Goal: Task Accomplishment & Management: Manage account settings

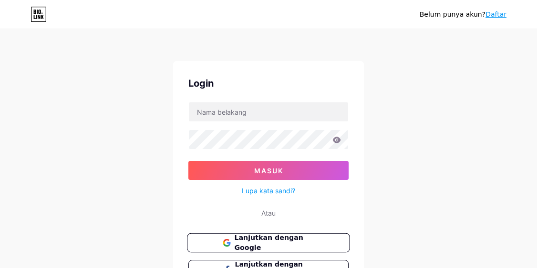
scroll to position [83, 0]
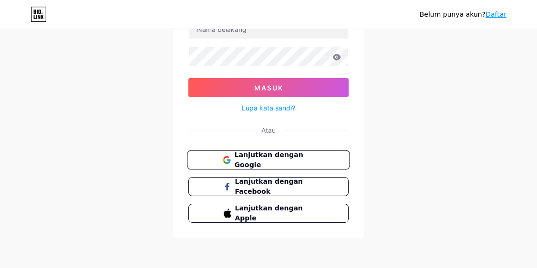
click at [255, 156] on font "Lanjutkan dengan Google" at bounding box center [268, 160] width 69 height 18
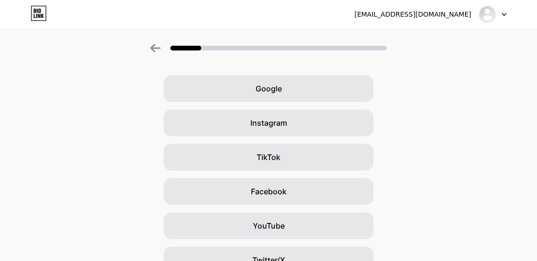
scroll to position [48, 0]
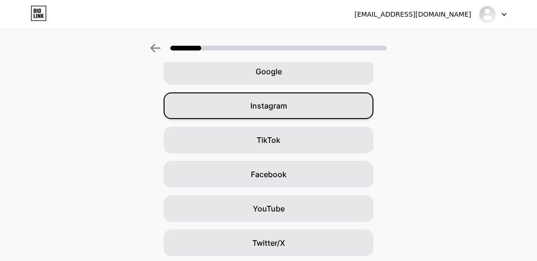
click at [273, 106] on span "Instagram" at bounding box center [268, 105] width 37 height 11
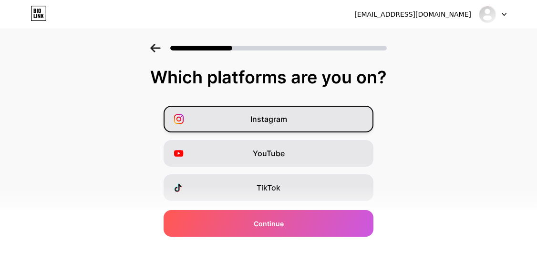
click at [273, 119] on span "Instagram" at bounding box center [268, 118] width 37 height 11
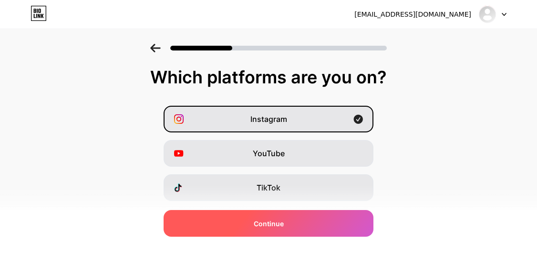
click at [275, 222] on span "Continue" at bounding box center [269, 224] width 30 height 10
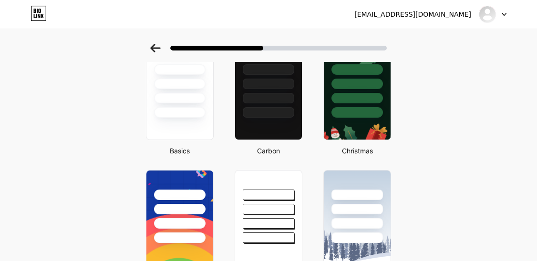
scroll to position [255, 0]
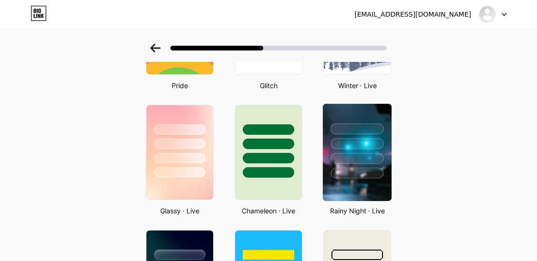
click at [362, 163] on div at bounding box center [356, 158] width 53 height 11
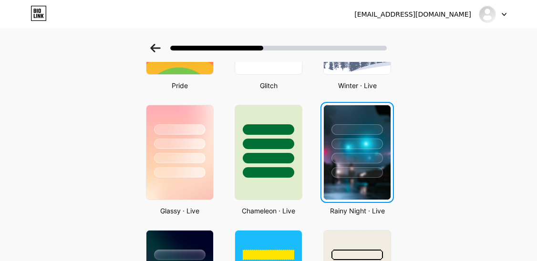
scroll to position [0, 0]
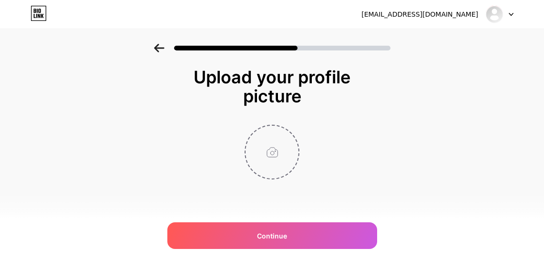
click at [273, 156] on input "file" at bounding box center [272, 152] width 53 height 53
type input "C:\fakepath\photo_2025-09-07_18-14-05.jpg"
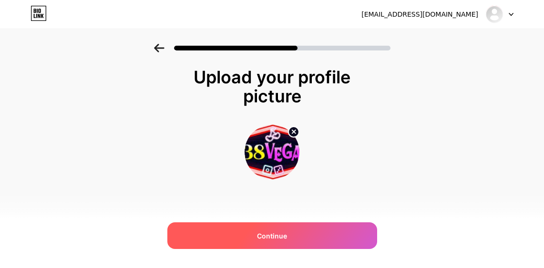
click at [279, 233] on span "Continue" at bounding box center [272, 236] width 30 height 10
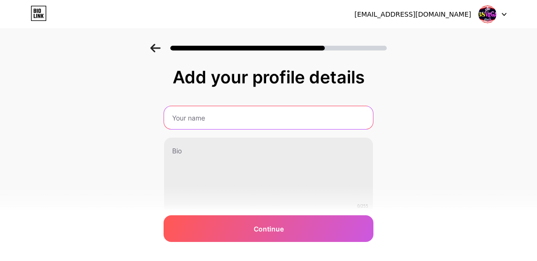
click at [205, 122] on input "text" at bounding box center [268, 117] width 209 height 23
type input "138vegas gacor"
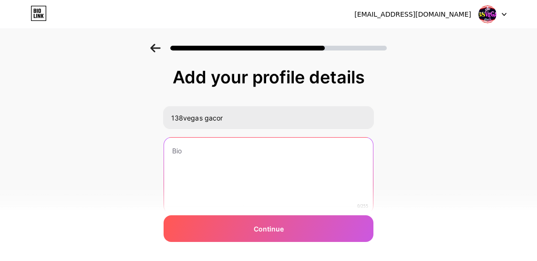
click at [205, 163] on textarea at bounding box center [268, 176] width 209 height 77
click at [191, 161] on textarea at bounding box center [268, 176] width 209 height 77
paste textarea "LINK SITUS TERPERCAYA, DI JAMIN CUAN TERUS, WD BERAPAPUN DI BAYAR LUNAS !!! cob…"
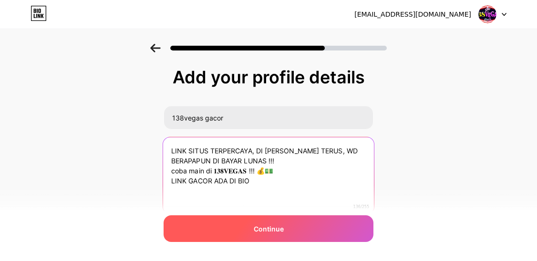
type textarea "LINK SITUS TERPERCAYA, DI JAMIN CUAN TERUS, WD BERAPAPUN DI BAYAR LUNAS !!! cob…"
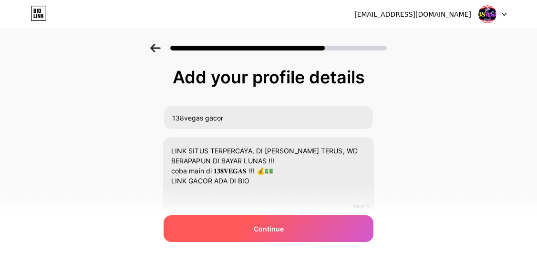
click at [237, 226] on div "Continue" at bounding box center [269, 229] width 210 height 27
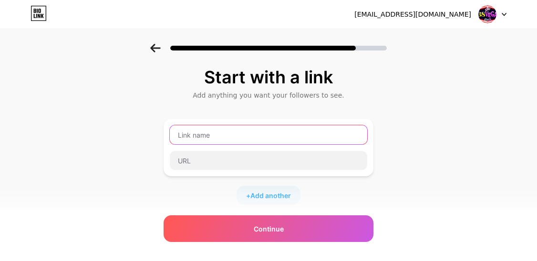
click at [229, 135] on input "text" at bounding box center [268, 134] width 197 height 19
type input "138vegasvip"
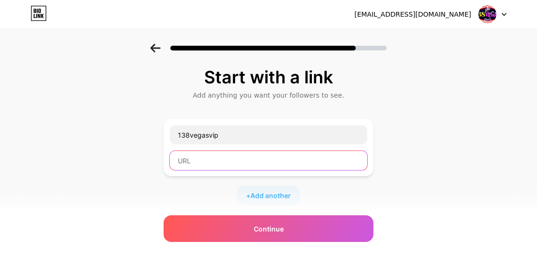
click at [247, 160] on input "text" at bounding box center [268, 160] width 197 height 19
paste input "https://xdngyd463t88rh-bsdvegas.com/account/register/187905963"
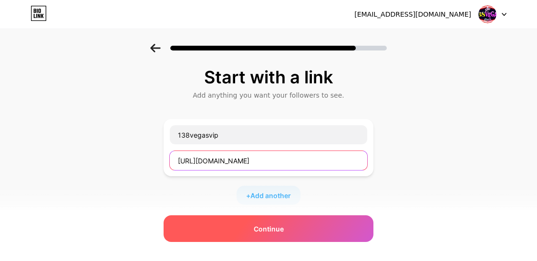
type input "https://xdngyd463t88rh-bsdvegas.com/account/register/187905963"
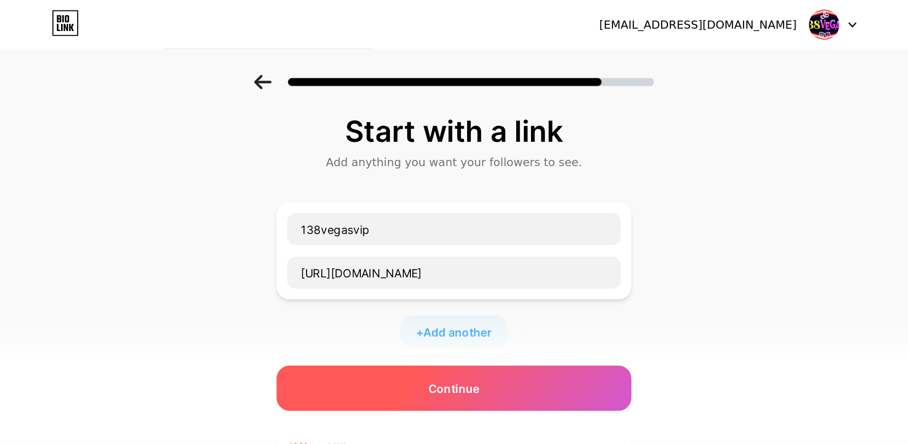
scroll to position [0, 0]
click at [252, 230] on div "Continue" at bounding box center [269, 229] width 210 height 27
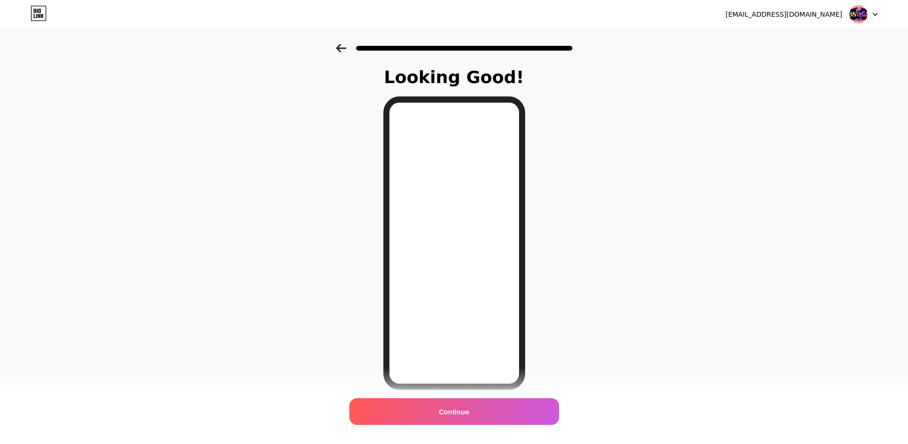
click at [345, 51] on icon at bounding box center [341, 48] width 10 height 9
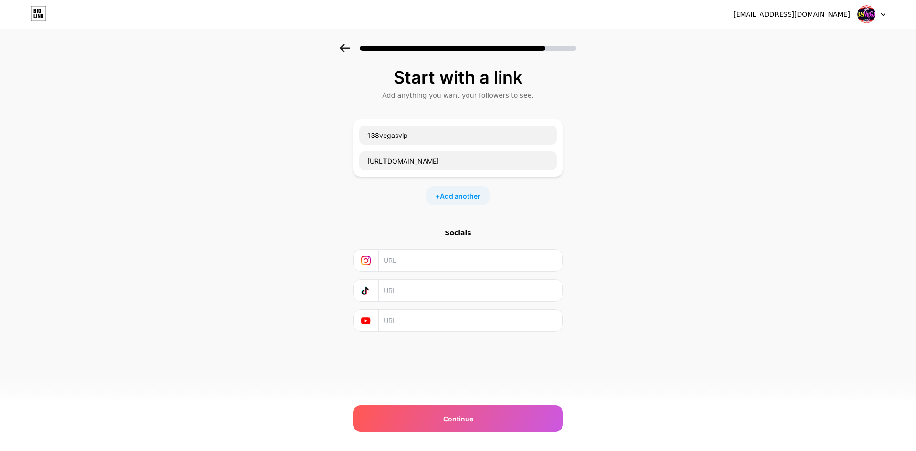
click at [409, 265] on input "text" at bounding box center [469, 259] width 173 height 21
click at [424, 255] on input "text" at bounding box center [469, 259] width 173 height 21
paste input "cantik.123full"
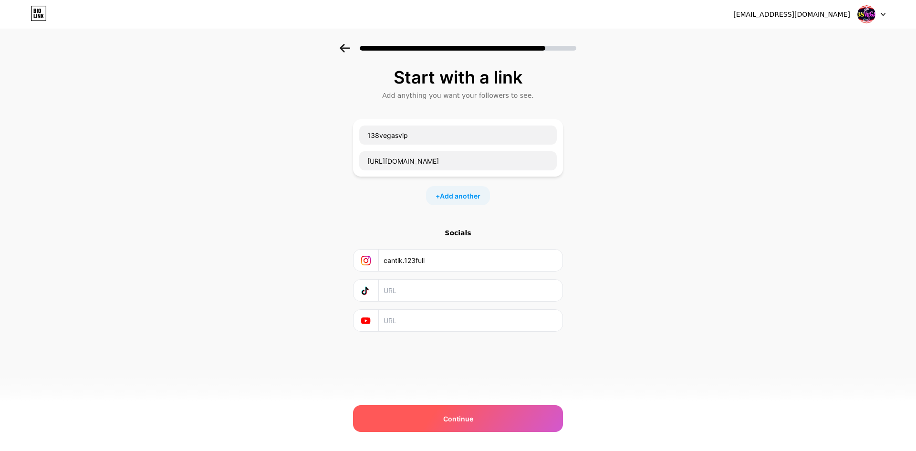
type input "cantik.123full"
click at [441, 268] on div "Continue" at bounding box center [458, 418] width 210 height 27
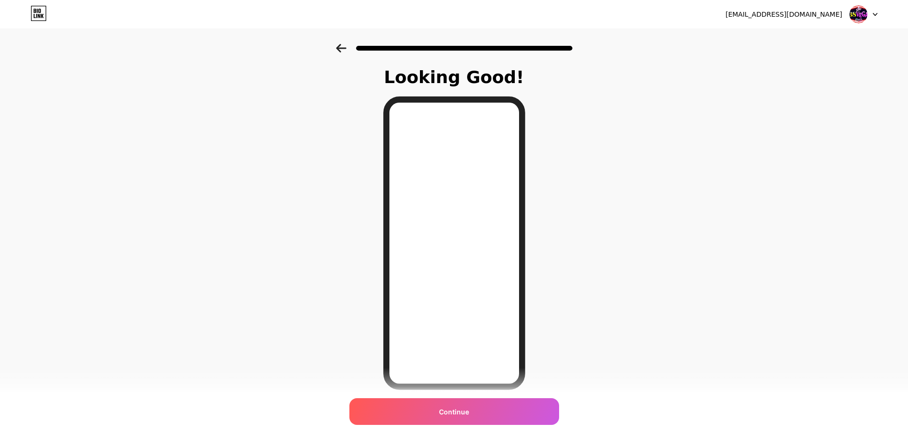
click at [346, 49] on icon at bounding box center [341, 48] width 10 height 9
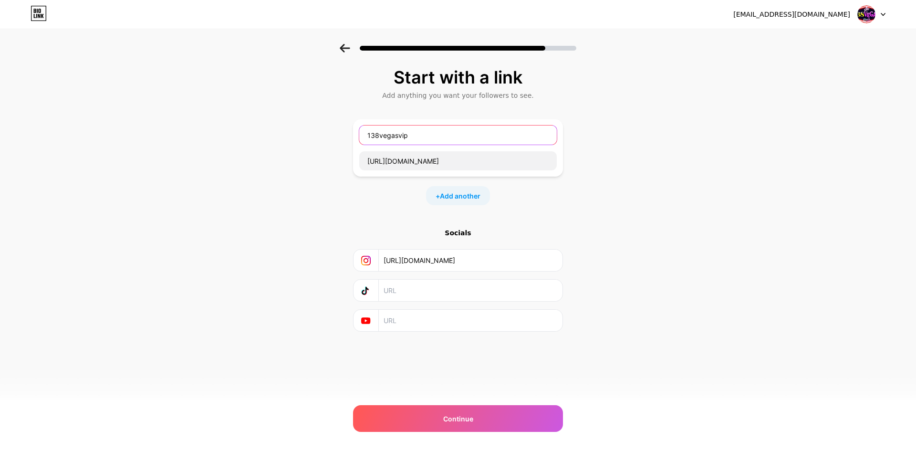
drag, startPoint x: 366, startPoint y: 135, endPoint x: 383, endPoint y: 143, distance: 19.2
click at [366, 134] on input "138vegasvip" at bounding box center [457, 134] width 197 height 19
click at [442, 134] on input "DAFTAR 138vegasvip" at bounding box center [457, 134] width 197 height 19
type input "DAFTAR 138vegas"
click at [462, 191] on span "Add another" at bounding box center [460, 196] width 41 height 10
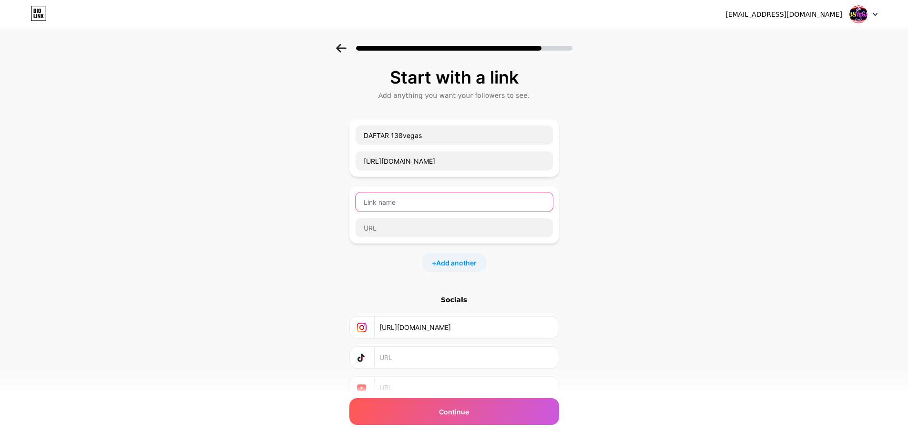
click at [393, 202] on input "text" at bounding box center [454, 201] width 197 height 19
click at [392, 200] on input "LOGIN 138VEGAS" at bounding box center [454, 201] width 197 height 19
type input "LOGIN 138VEGAS"
click at [399, 134] on input "DAFTAR 138vegas" at bounding box center [454, 134] width 197 height 19
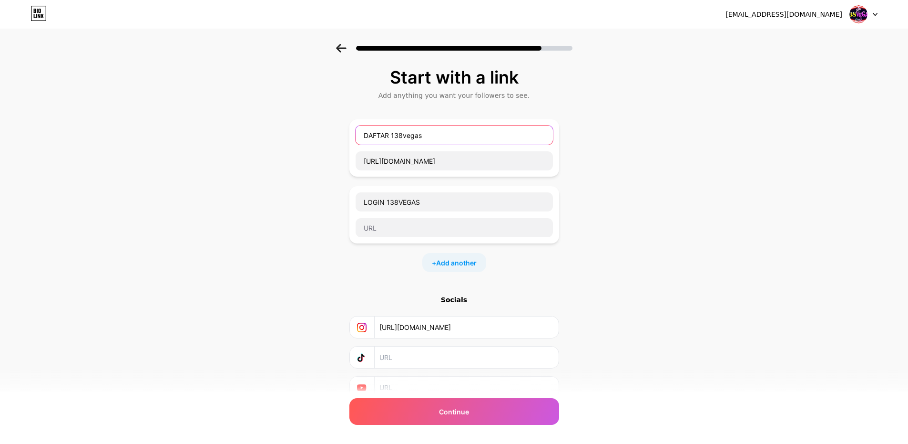
click at [399, 134] on input "DAFTAR 138vegas" at bounding box center [454, 134] width 197 height 19
paste input "VEGAS"
type input "DAFTAR 138VEGAS"
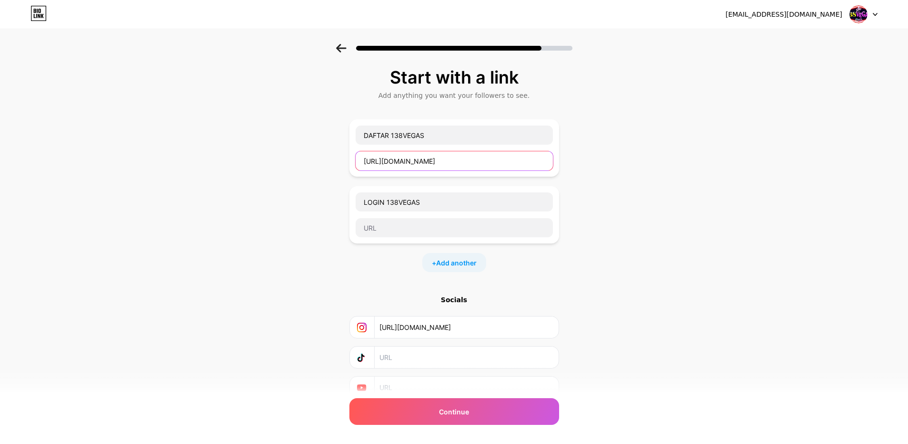
click at [407, 159] on input "https://xdngyd463t88rh-bsdvegas.com/account/register/187905963" at bounding box center [454, 160] width 197 height 19
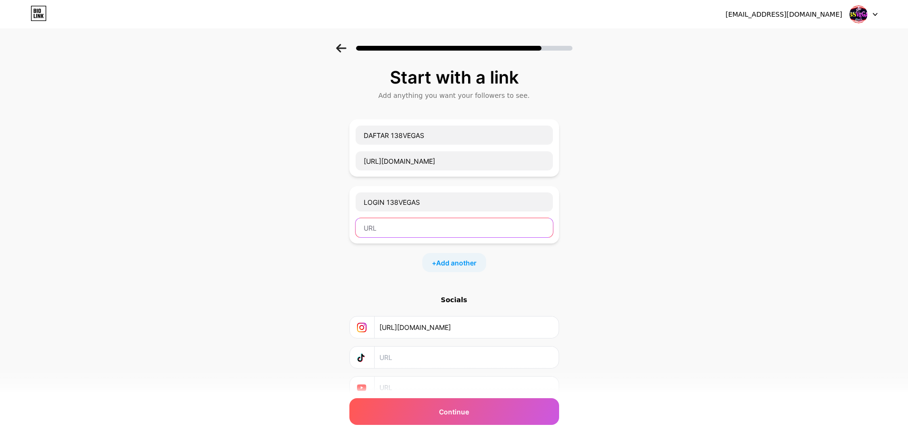
click at [382, 230] on input "text" at bounding box center [454, 227] width 197 height 19
paste input "https://xdngyd463t88rh-bsdvegas.com/account/register/187905963"
type input "https://xdngyd463t88rh-bsdvegas.com/account/register/187905963"
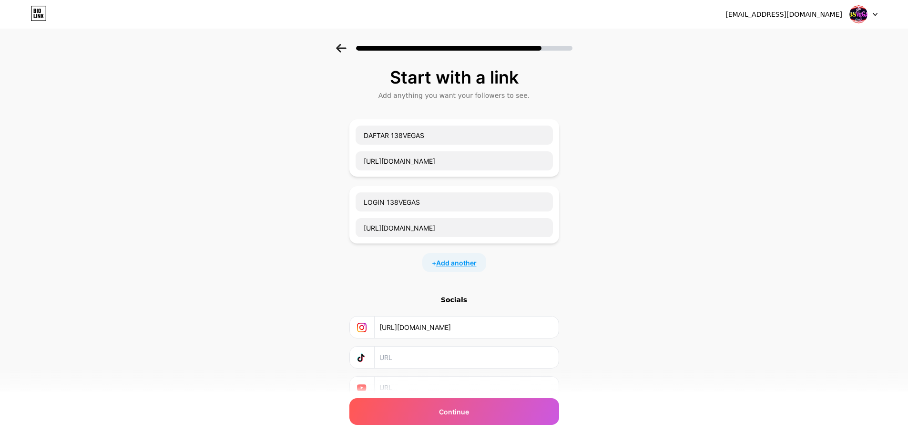
click at [446, 265] on span "Add another" at bounding box center [456, 263] width 41 height 10
click at [413, 267] on input "text" at bounding box center [454, 268] width 197 height 19
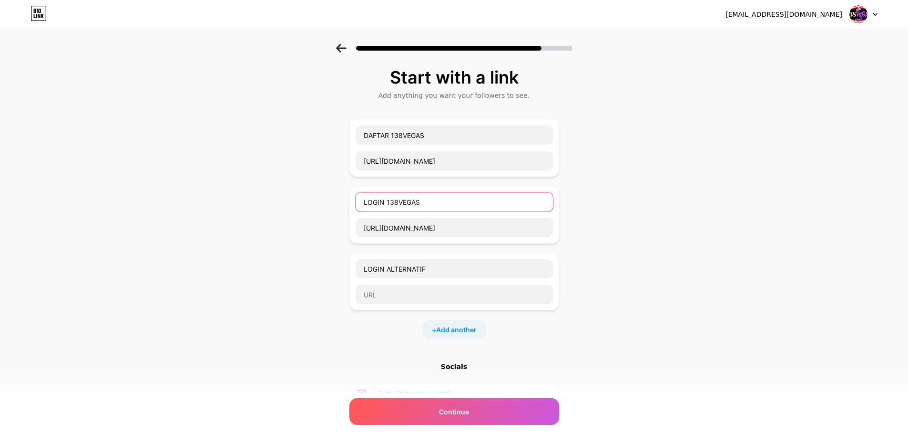
click at [400, 198] on input "LOGIN 138VEGAS" at bounding box center [454, 201] width 197 height 19
click at [442, 268] on input "LOGIN ALTERNATIF" at bounding box center [454, 268] width 197 height 19
paste input "138VEGAS"
type input "LOGIN ALTERNATIF 138VEGAS"
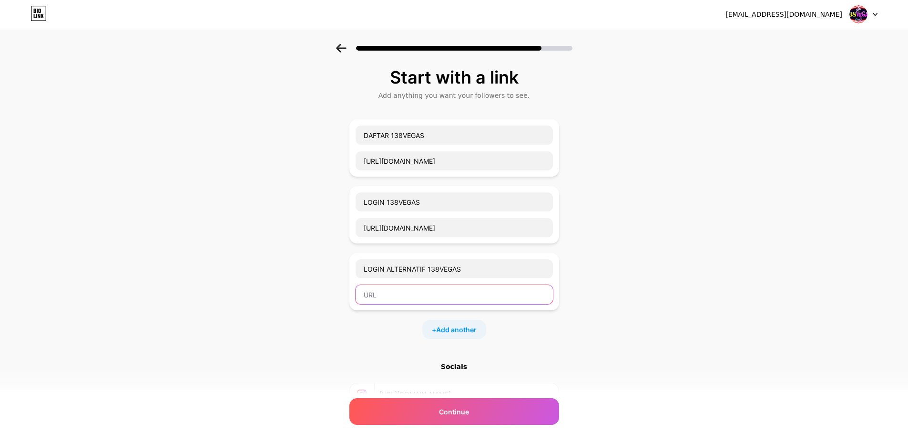
click at [443, 268] on input "text" at bounding box center [454, 294] width 197 height 19
paste input "https://xdngyd463t88rh-bsdvegas.com/account/register/187905963"
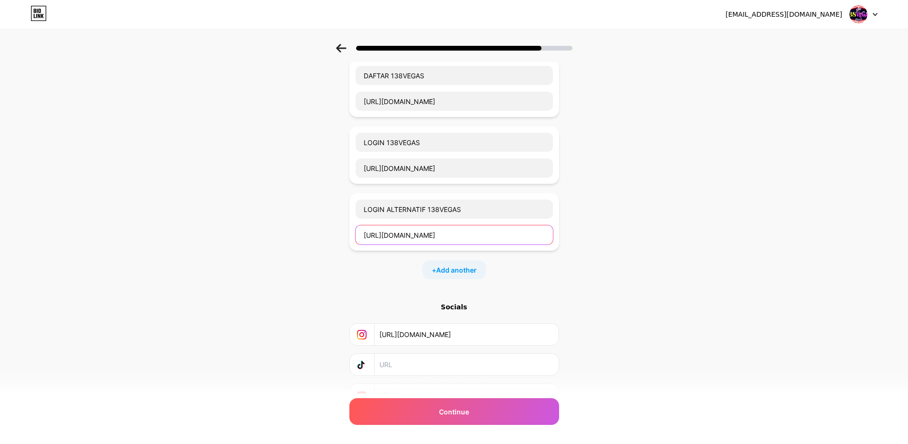
scroll to position [107, 0]
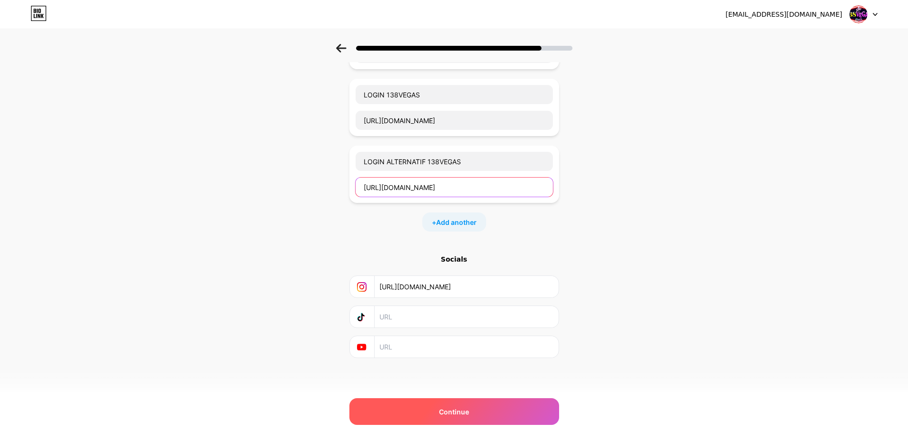
type input "https://xdngyd463t88rh-bsdvegas.com/account/register/187905963"
click at [436, 268] on div "Continue" at bounding box center [455, 411] width 210 height 27
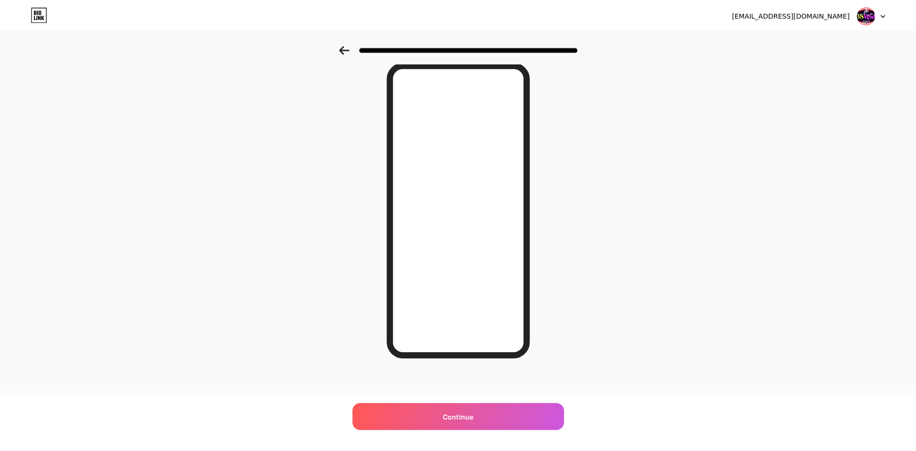
scroll to position [0, 0]
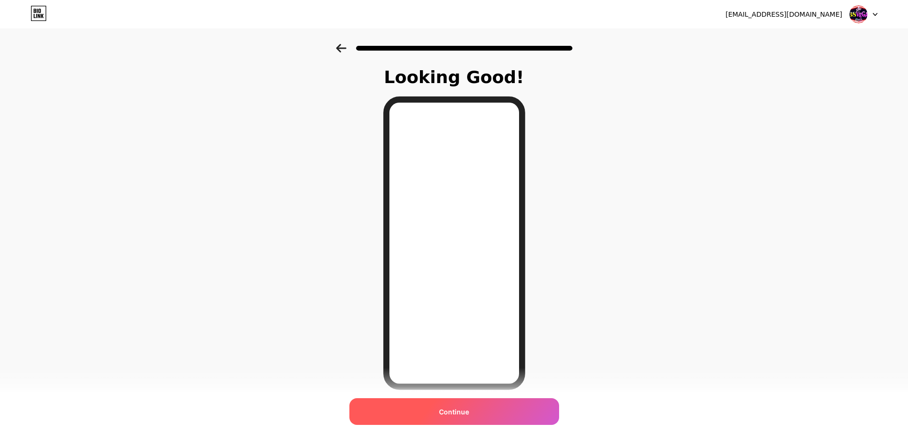
click at [469, 268] on span "Continue" at bounding box center [454, 411] width 30 height 10
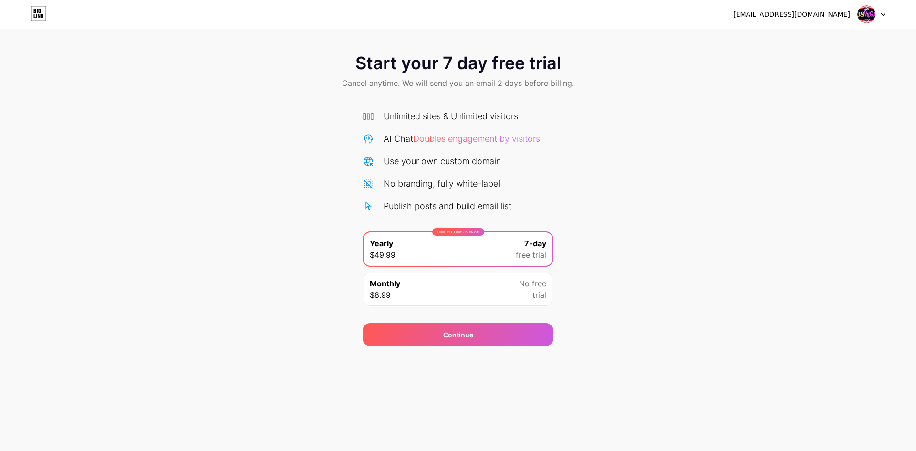
click at [428, 268] on div "Monthly $8.99 No free trial" at bounding box center [457, 288] width 189 height 33
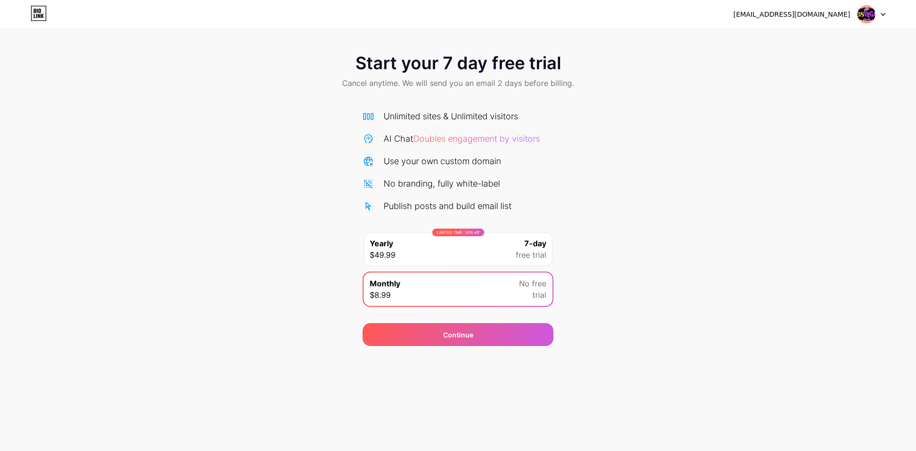
drag, startPoint x: 429, startPoint y: 250, endPoint x: 415, endPoint y: 258, distance: 16.2
click at [429, 250] on div "LIMITED TIME : 50% off Yearly $49.99 7-day free trial" at bounding box center [457, 248] width 189 height 33
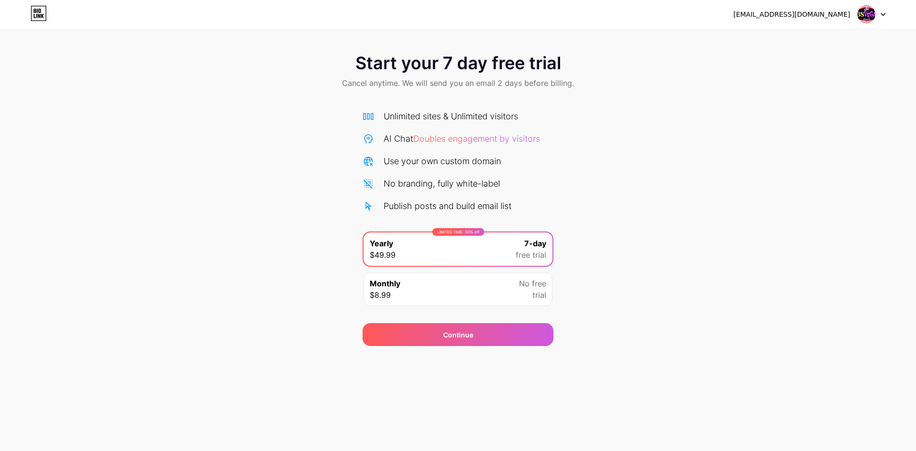
click at [300, 268] on div "Start your 7 day free trial Cancel anytime. We will send you an email 2 days be…" at bounding box center [458, 195] width 916 height 302
click at [482, 268] on div "Monthly $8.99 No free trial" at bounding box center [457, 288] width 189 height 33
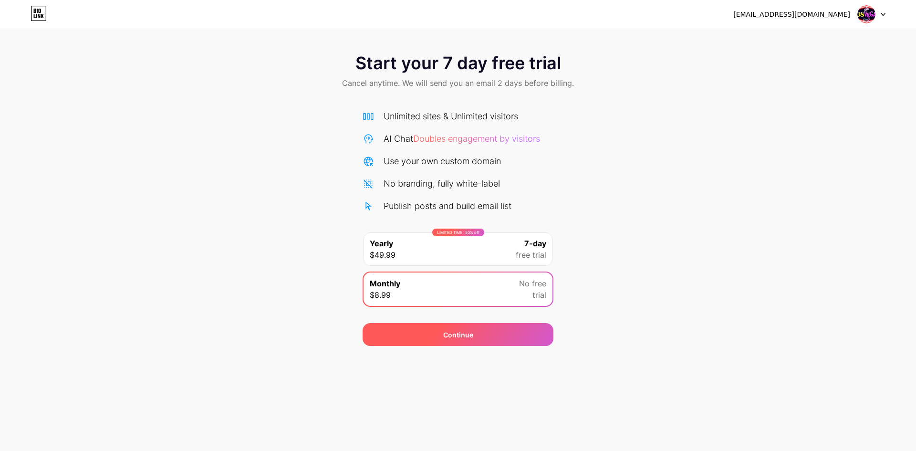
click at [477, 268] on div "Continue" at bounding box center [457, 334] width 191 height 23
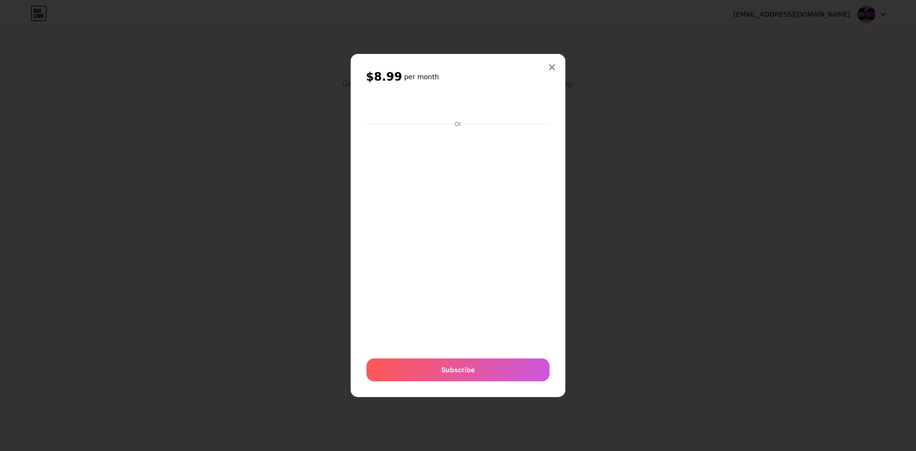
drag, startPoint x: 634, startPoint y: 145, endPoint x: 621, endPoint y: 140, distance: 13.5
click at [544, 145] on div at bounding box center [458, 225] width 916 height 451
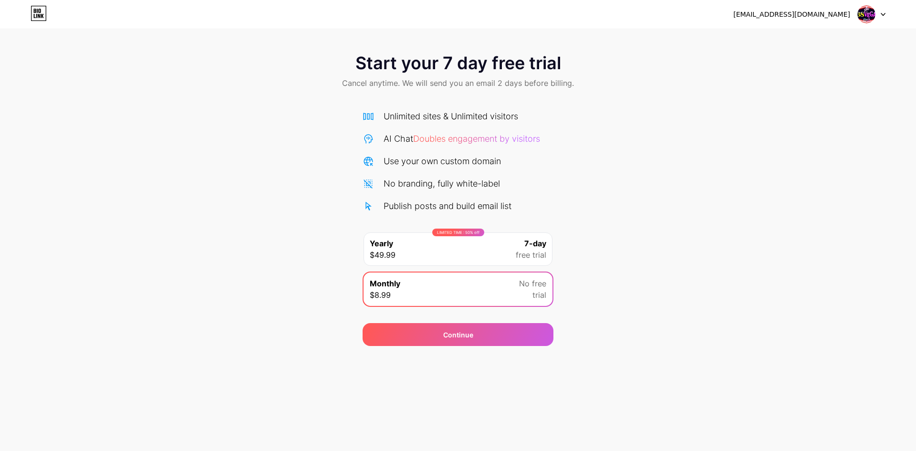
click at [544, 12] on img at bounding box center [866, 14] width 18 height 18
click at [544, 12] on div "ciskanalisa@gmail.com" at bounding box center [791, 15] width 117 height 10
click at [544, 14] on div at bounding box center [871, 14] width 28 height 17
click at [544, 14] on icon at bounding box center [883, 14] width 4 height 2
drag, startPoint x: 567, startPoint y: 26, endPoint x: 287, endPoint y: 22, distance: 280.4
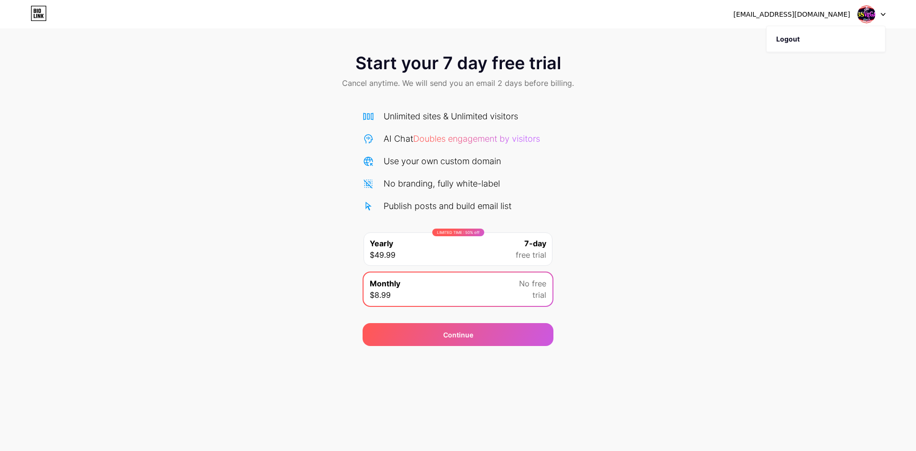
click at [544, 26] on div "ciskanalisa@gmail.com Logout" at bounding box center [458, 14] width 916 height 29
click at [38, 14] on icon at bounding box center [39, 16] width 2 height 4
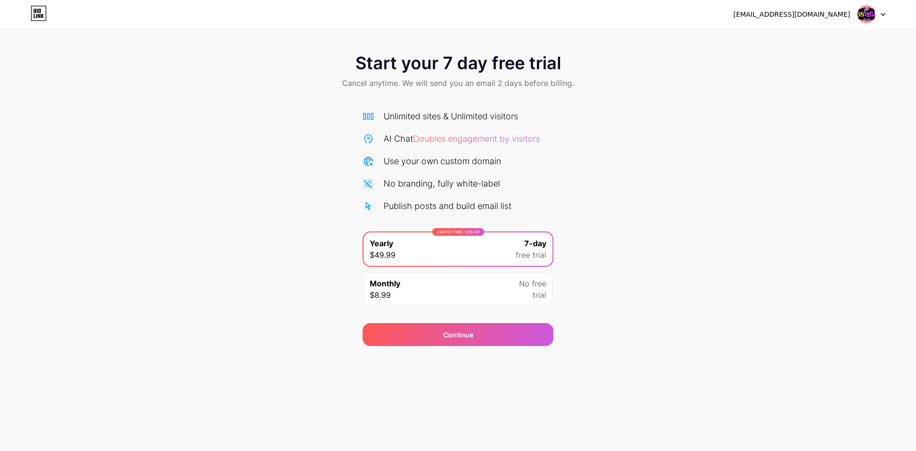
click at [526, 286] on span "No free" at bounding box center [532, 283] width 27 height 11
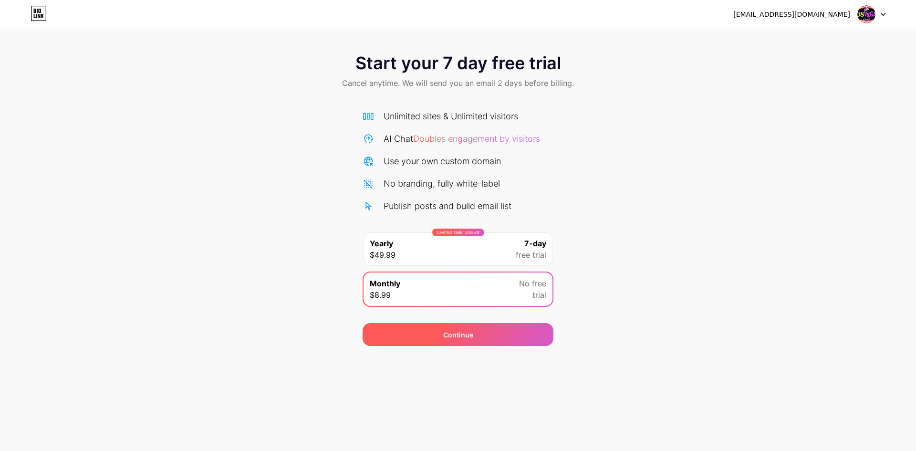
click at [492, 333] on div "Continue" at bounding box center [457, 334] width 191 height 23
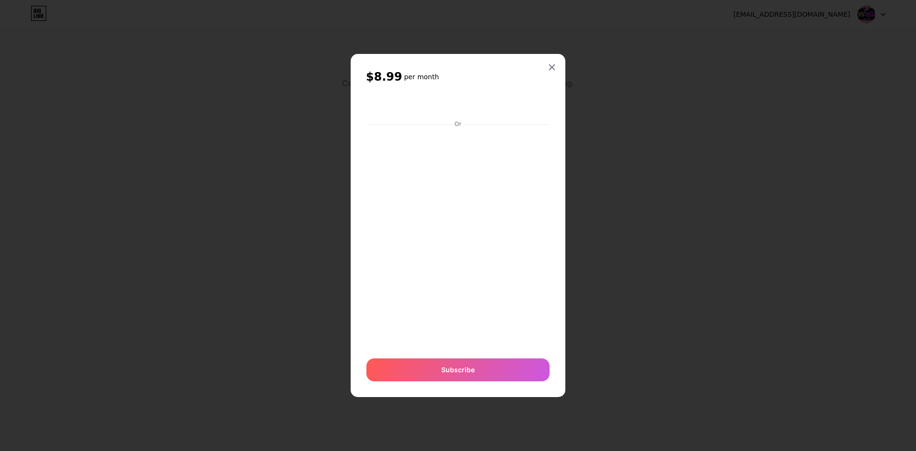
click at [553, 63] on div at bounding box center [551, 67] width 17 height 17
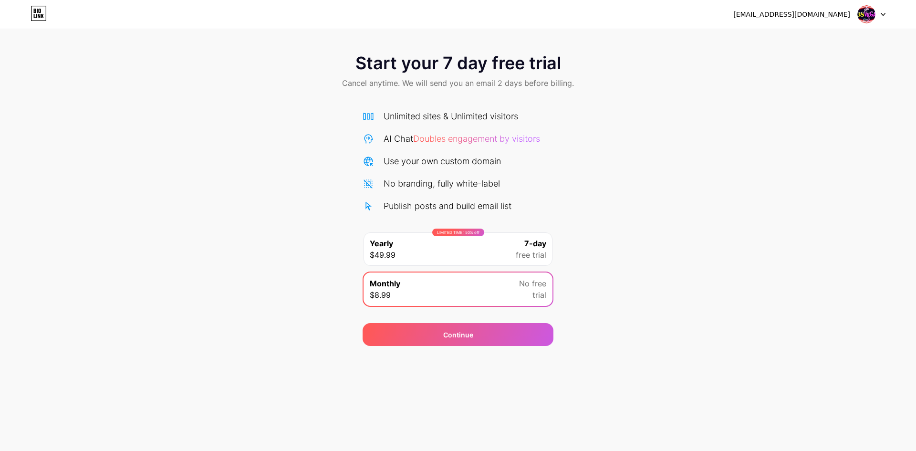
click at [387, 69] on span "Start your 7 day free trial" at bounding box center [458, 62] width 206 height 19
